Goal: Use online tool/utility: Utilize a website feature to perform a specific function

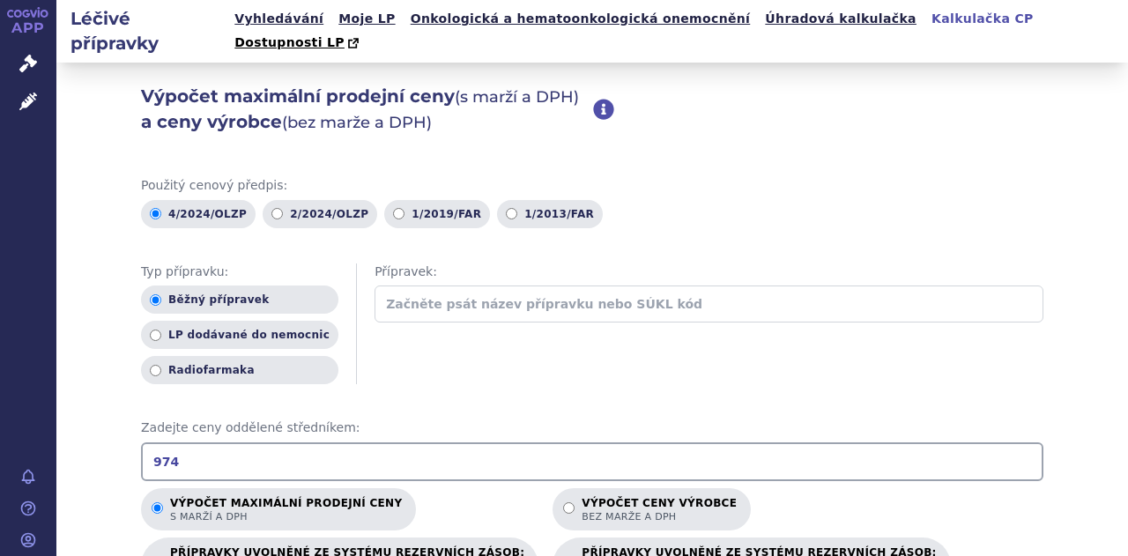
scroll to position [264, 0]
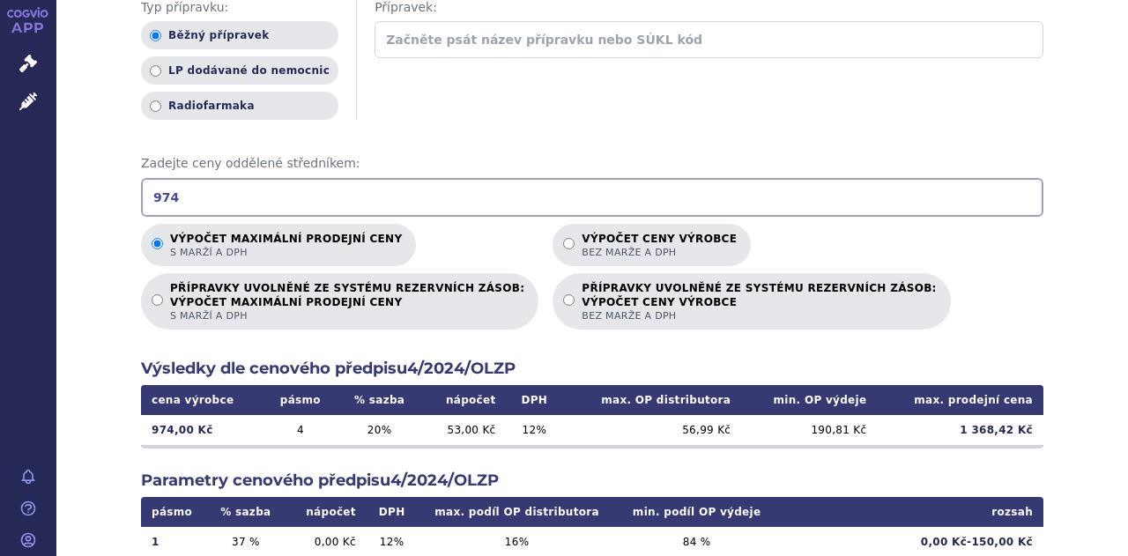
drag, startPoint x: 247, startPoint y: 166, endPoint x: -107, endPoint y: 184, distance: 354.7
click at [0, 184] on html "APP Správní řízení Léčivé přípravky Notifikace [GEOGRAPHIC_DATA] [PERSON_NAME]" at bounding box center [564, 278] width 1128 height 556
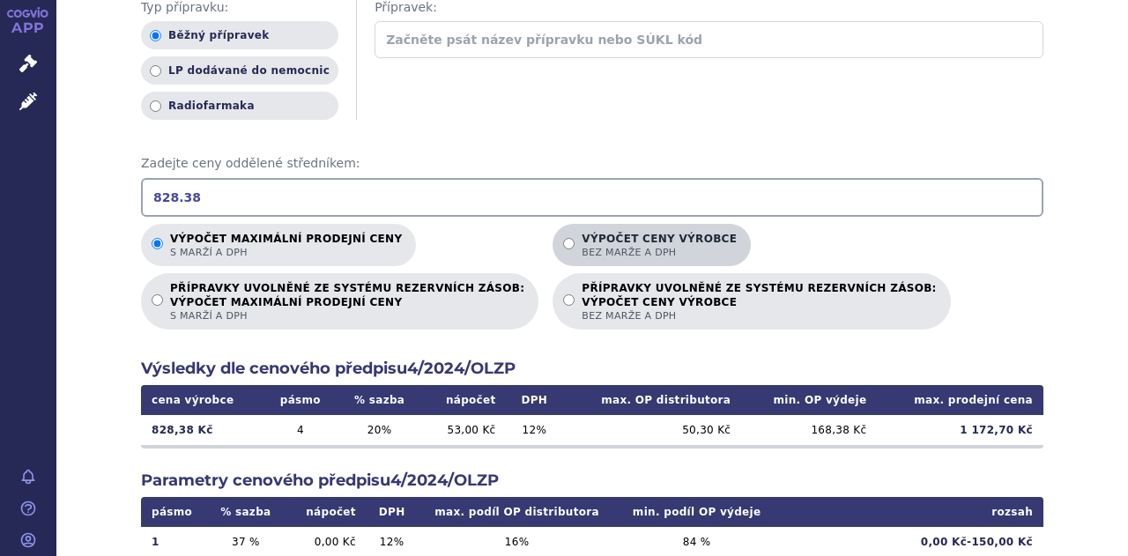
type input "828.38"
click at [581, 233] on p "Výpočet ceny výrobce bez marže a DPH" at bounding box center [658, 246] width 155 height 26
click at [563, 238] on input "Výpočet ceny výrobce bez marže a DPH" at bounding box center [568, 243] width 11 height 11
radio input "true"
